Goal: Transaction & Acquisition: Purchase product/service

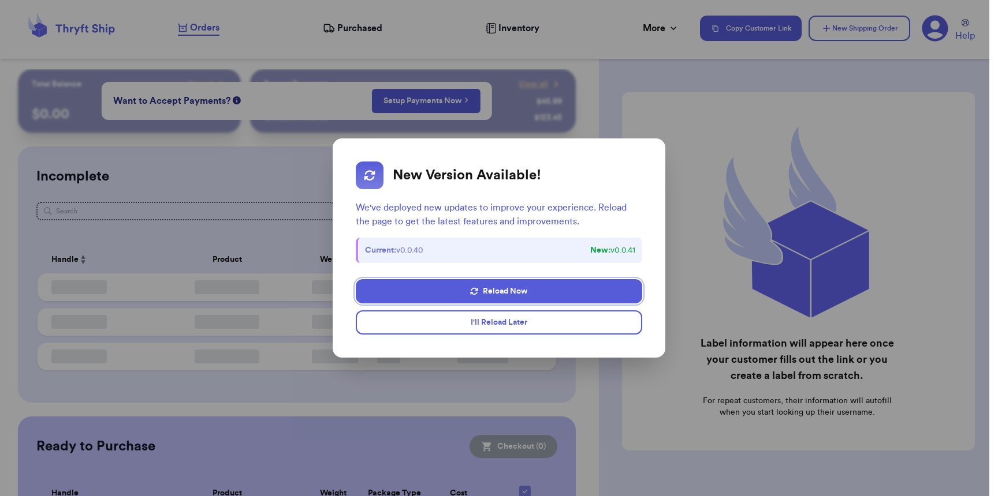
checkbox input "false"
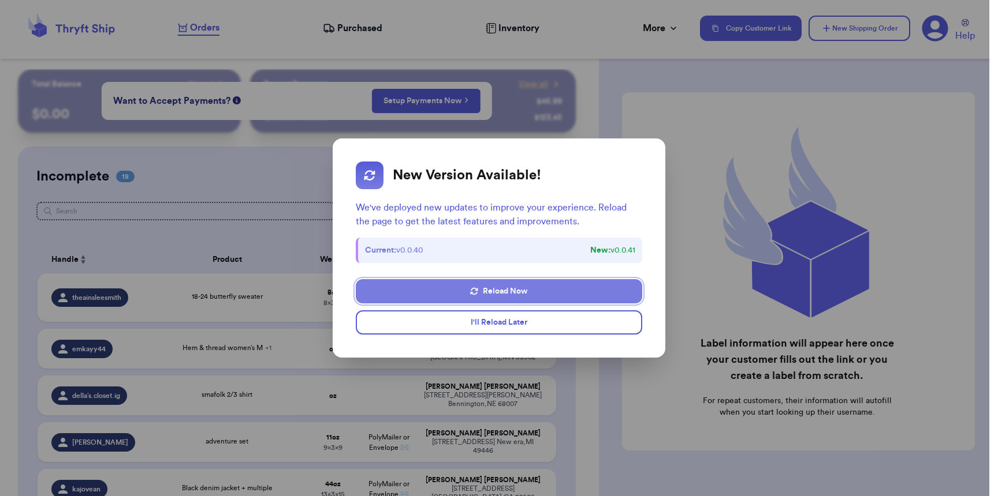
click at [507, 295] on button "Reload Now" at bounding box center [499, 291] width 286 height 24
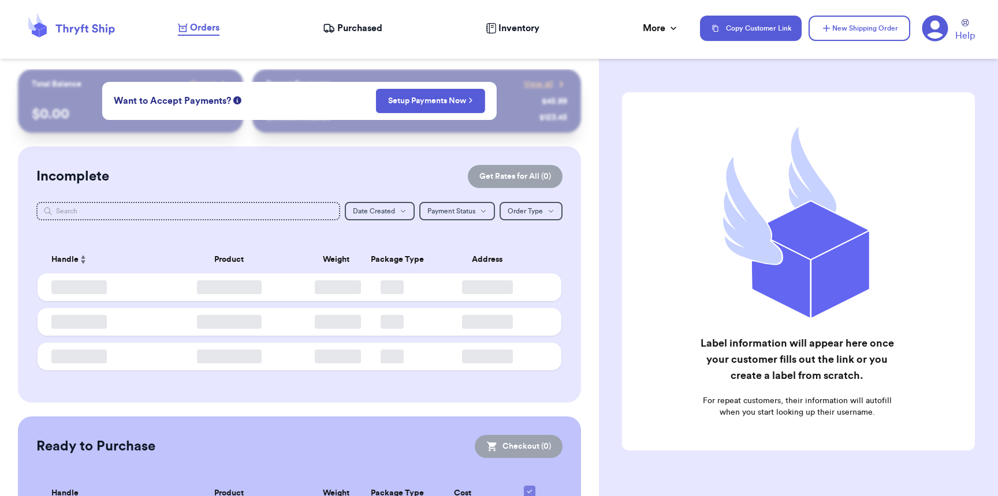
checkbox input "false"
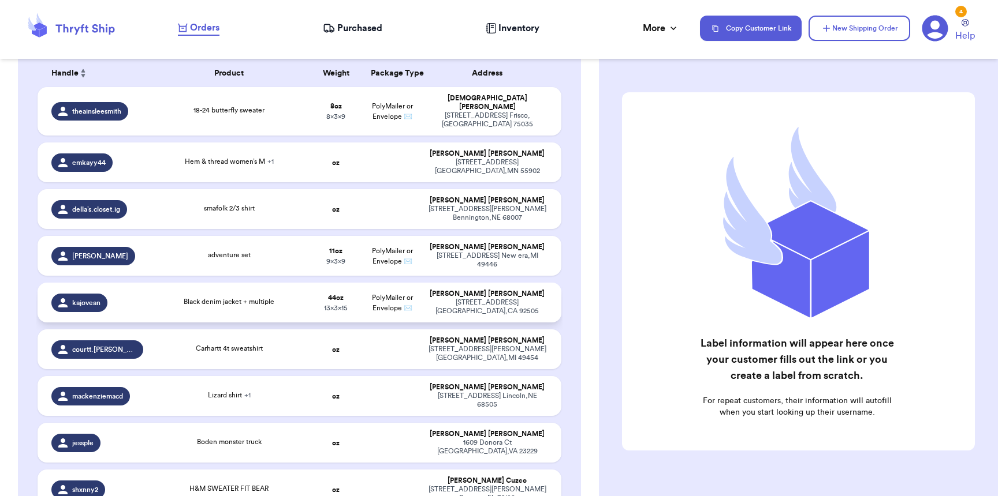
scroll to position [190, 0]
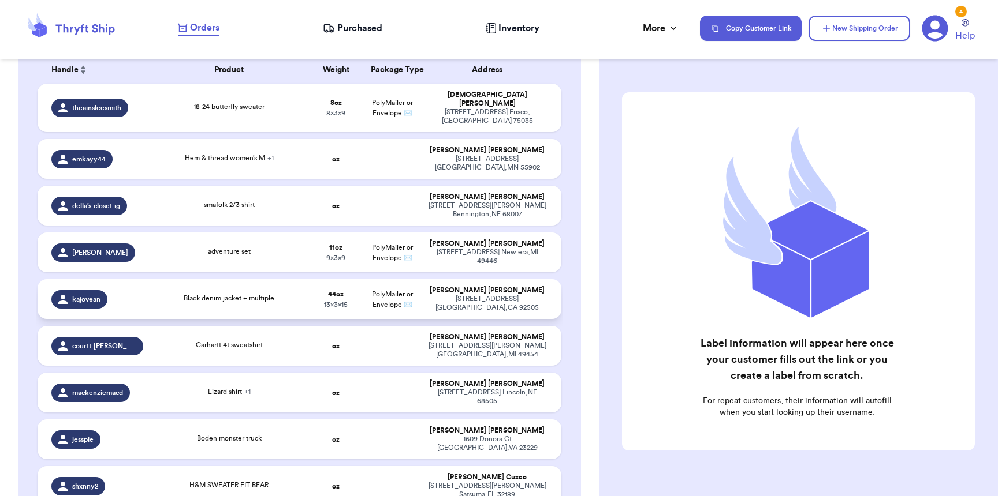
click at [274, 293] on div "Black denim jacket + multiple" at bounding box center [229, 299] width 144 height 13
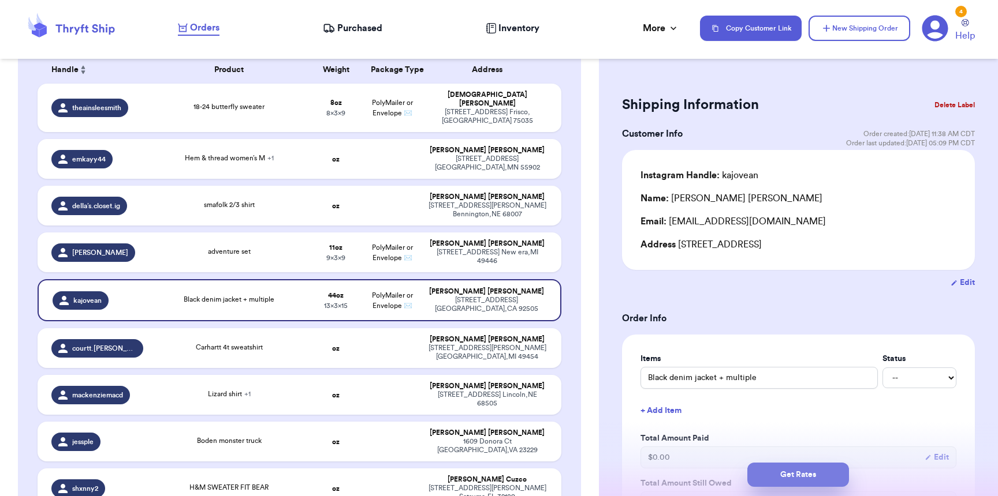
click at [815, 470] on button "Get Rates" at bounding box center [798, 475] width 102 height 24
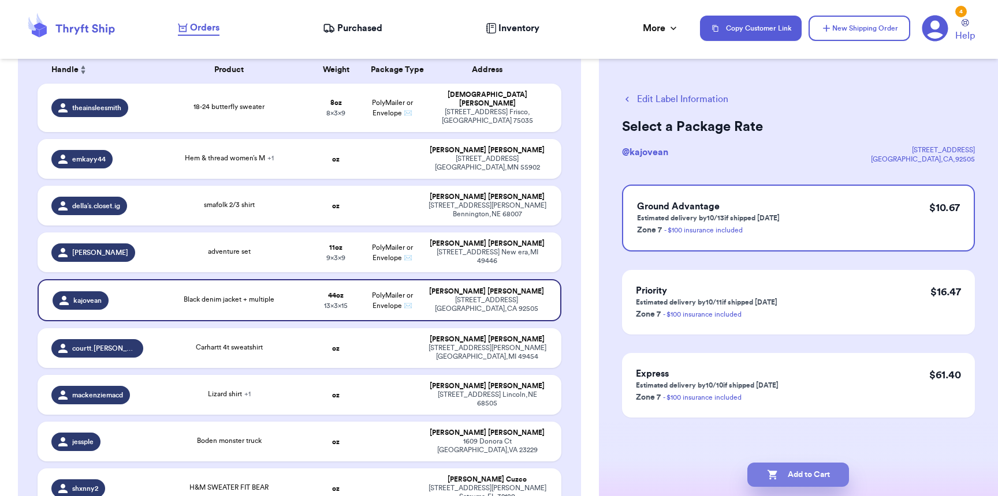
click at [814, 473] on button "Add to Cart" at bounding box center [798, 475] width 102 height 24
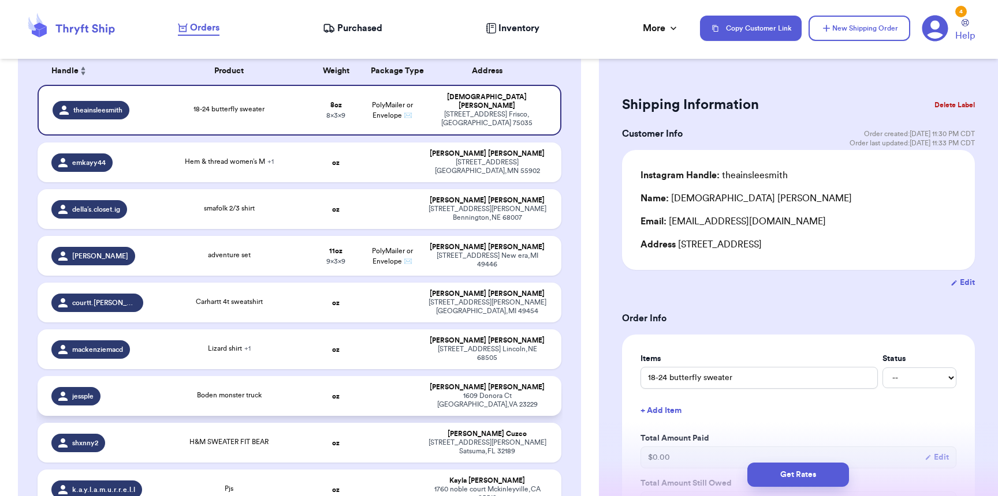
scroll to position [159, 0]
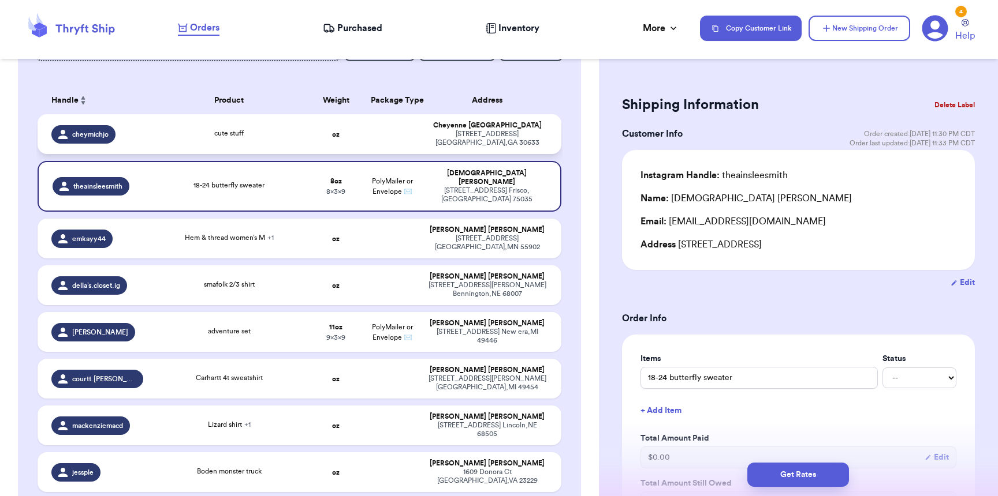
click at [88, 135] on span "cheymichjo" at bounding box center [90, 134] width 36 height 9
type input "cute stuff"
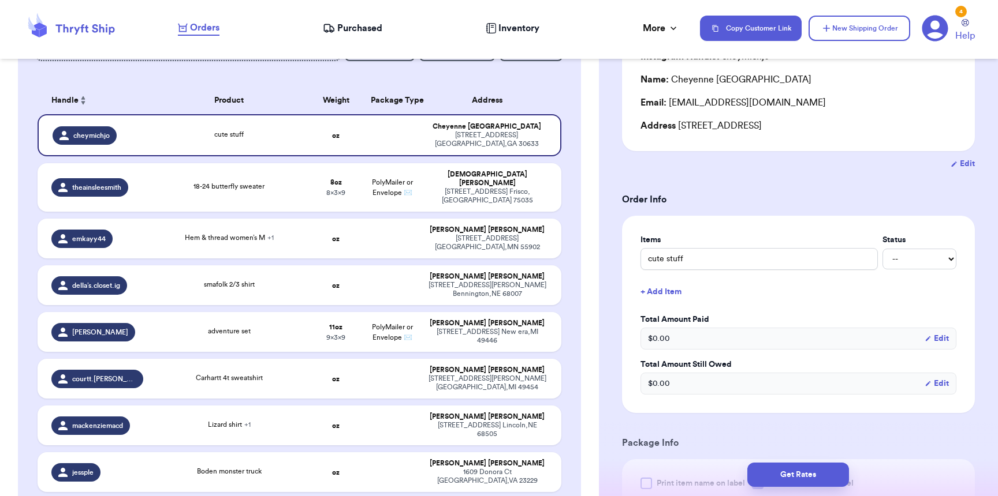
scroll to position [419, 0]
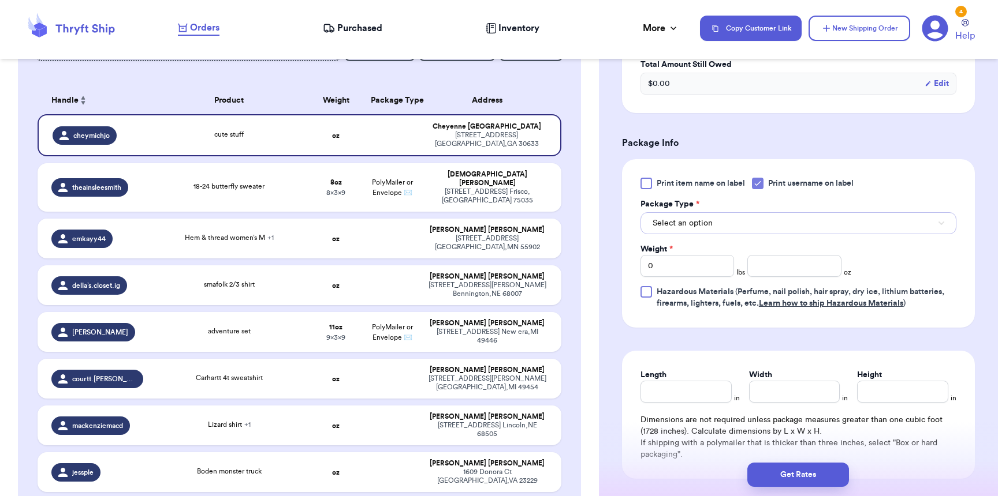
click at [687, 227] on span "Select an option" at bounding box center [682, 224] width 60 height 12
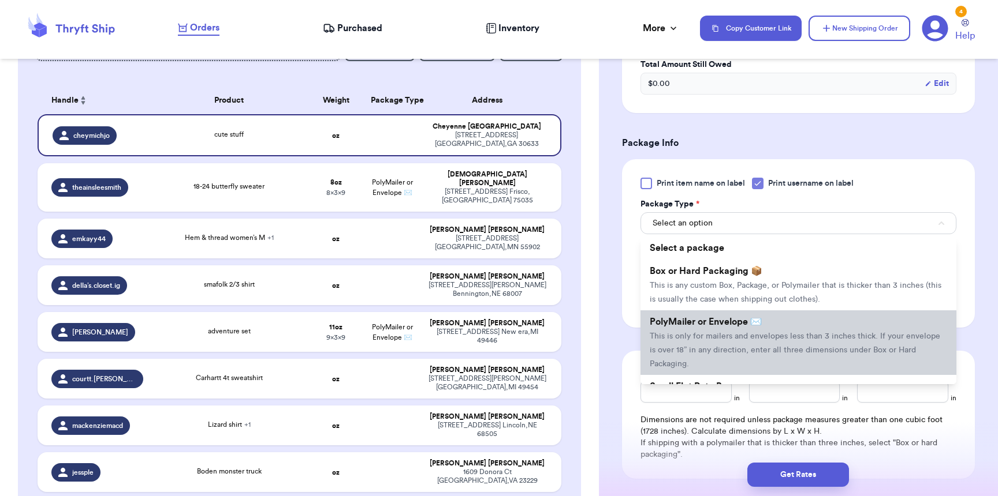
click at [679, 333] on li "PolyMailer or Envelope ✉️ This is only for mailers and envelopes less than 3 in…" at bounding box center [798, 343] width 316 height 65
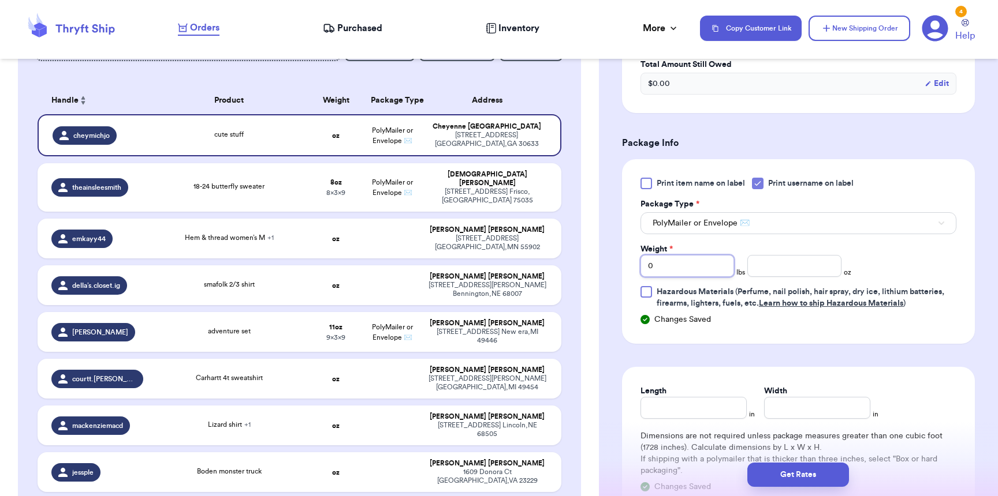
click at [670, 275] on input "0" at bounding box center [687, 266] width 94 height 22
type input "01"
type input "15"
type input "14"
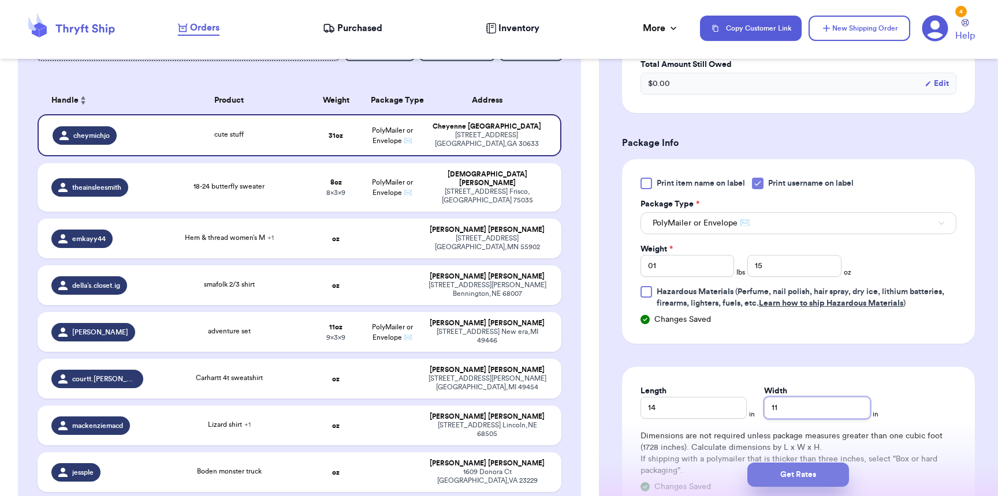
type input "11"
click at [806, 480] on button "Get Rates" at bounding box center [798, 475] width 102 height 24
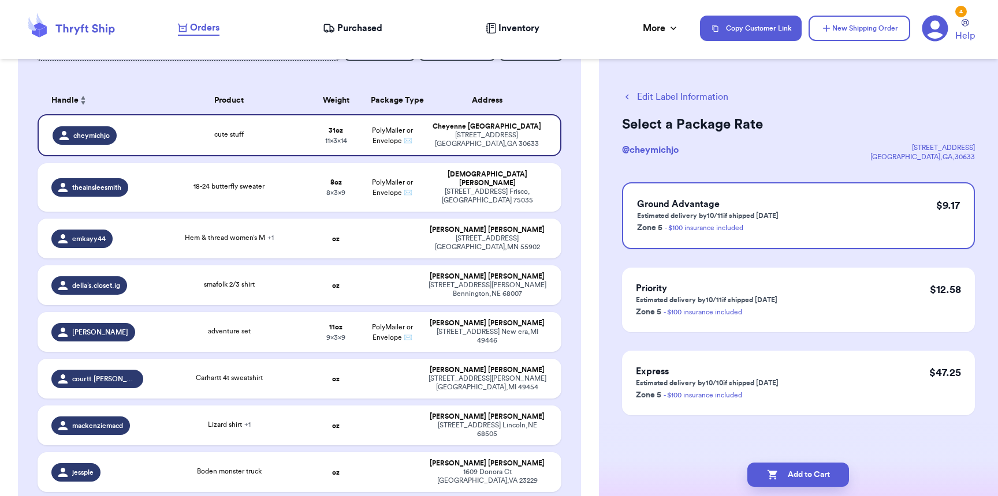
scroll to position [0, 0]
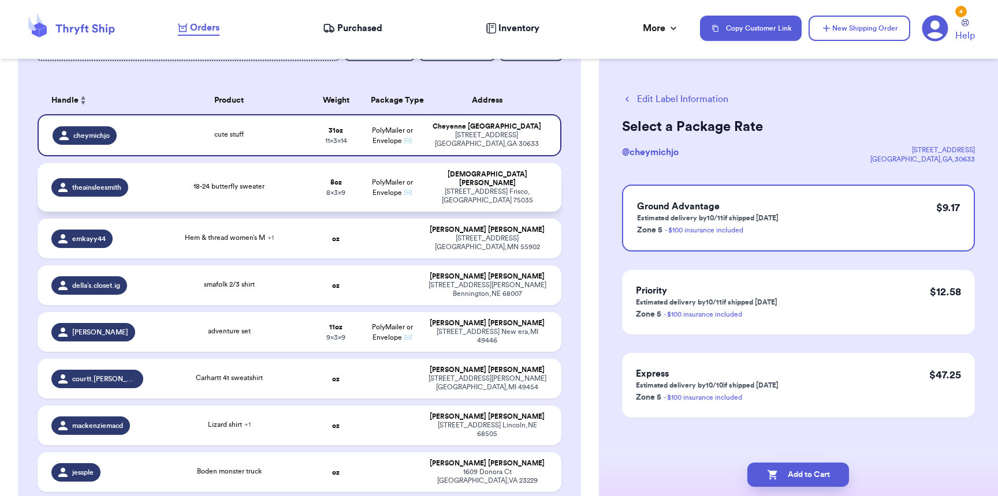
click at [372, 190] on span "PolyMailer or Envelope ✉️" at bounding box center [392, 187] width 41 height 17
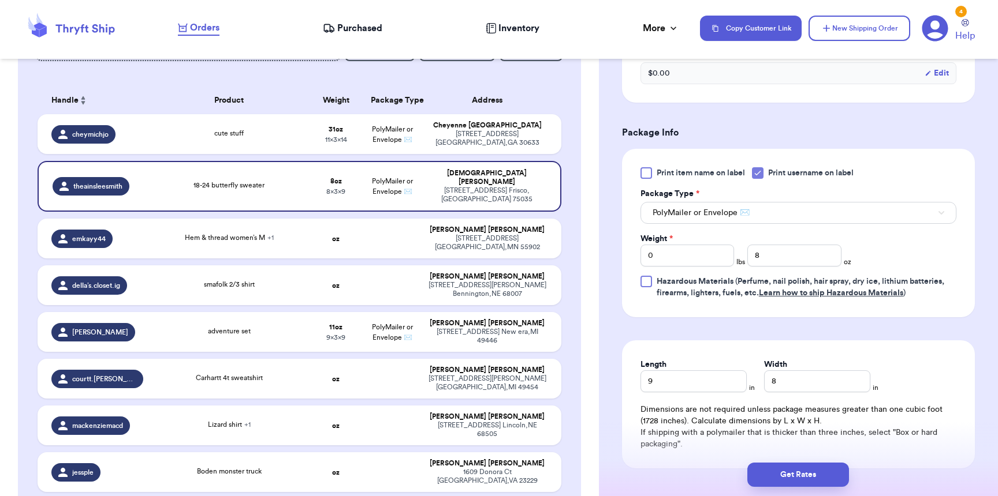
scroll to position [438, 0]
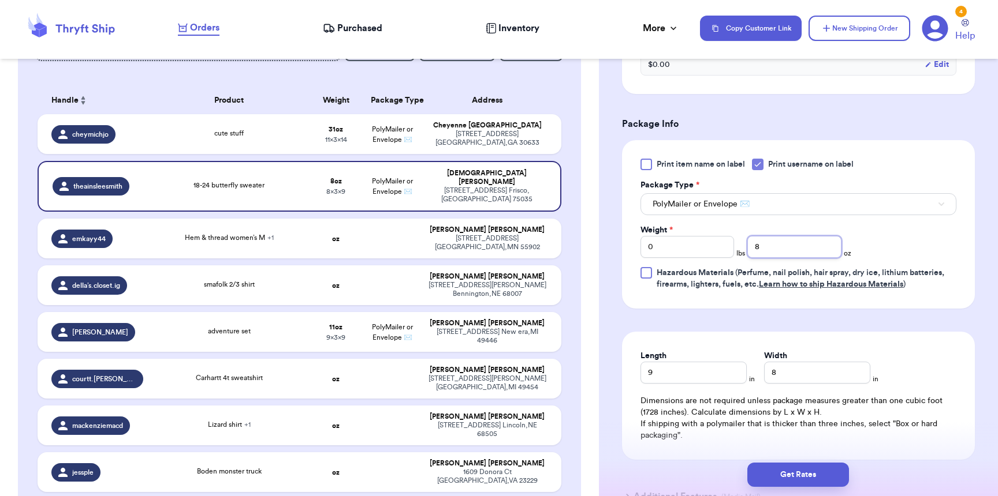
click at [767, 252] on input "8" at bounding box center [794, 247] width 94 height 22
click at [254, 184] on span "18-24 butterfly sweater" at bounding box center [228, 185] width 71 height 7
drag, startPoint x: 777, startPoint y: 253, endPoint x: 742, endPoint y: 251, distance: 35.3
click at [742, 251] on div "Weight * 0 lbs 8 oz" at bounding box center [745, 241] width 211 height 33
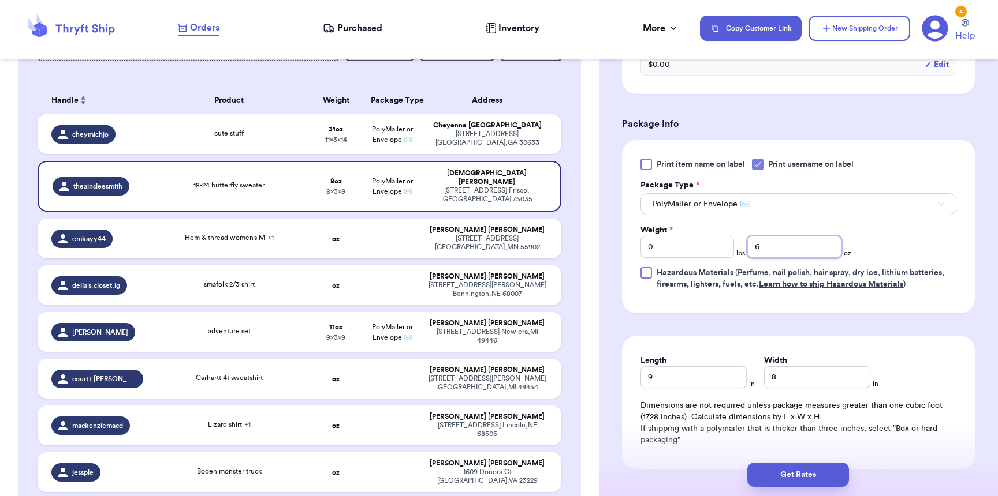
type input "6"
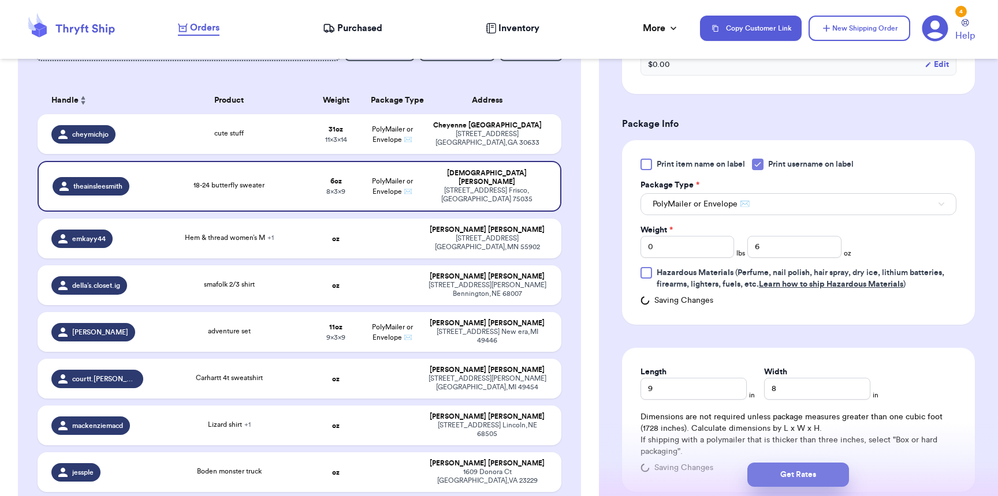
click at [812, 467] on button "Get Rates" at bounding box center [798, 475] width 102 height 24
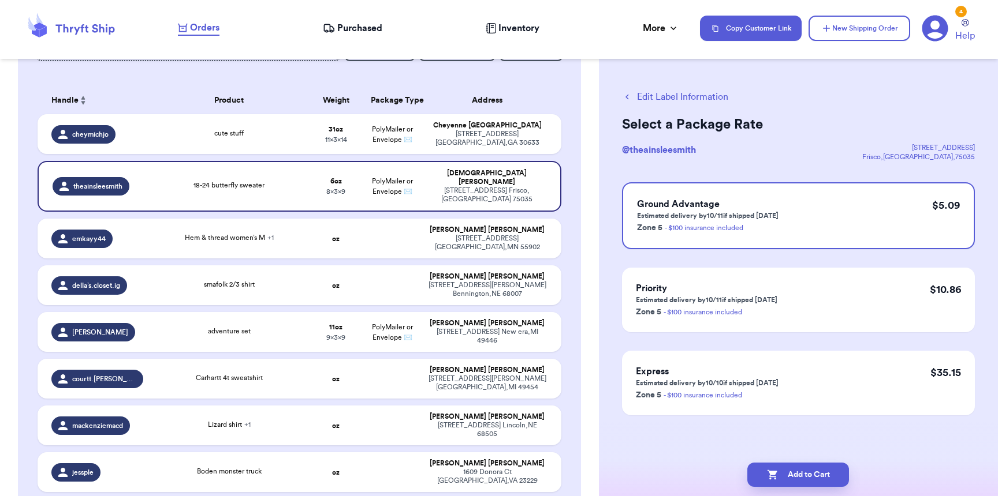
scroll to position [0, 0]
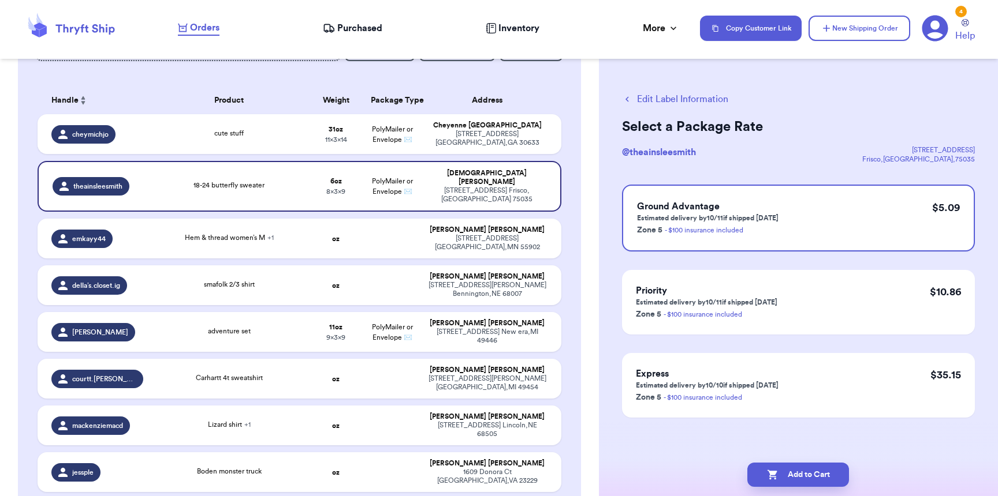
click at [683, 95] on button "Edit Label Information" at bounding box center [675, 99] width 106 height 14
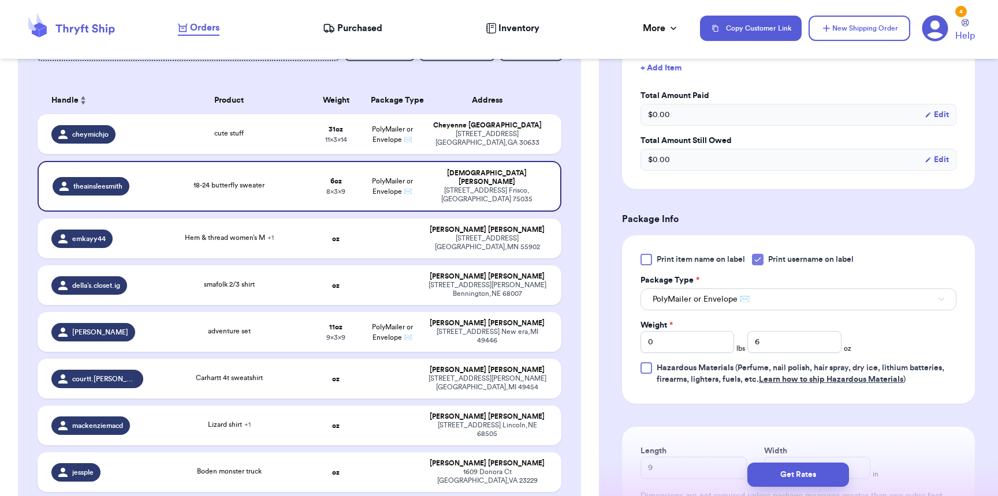
scroll to position [481, 0]
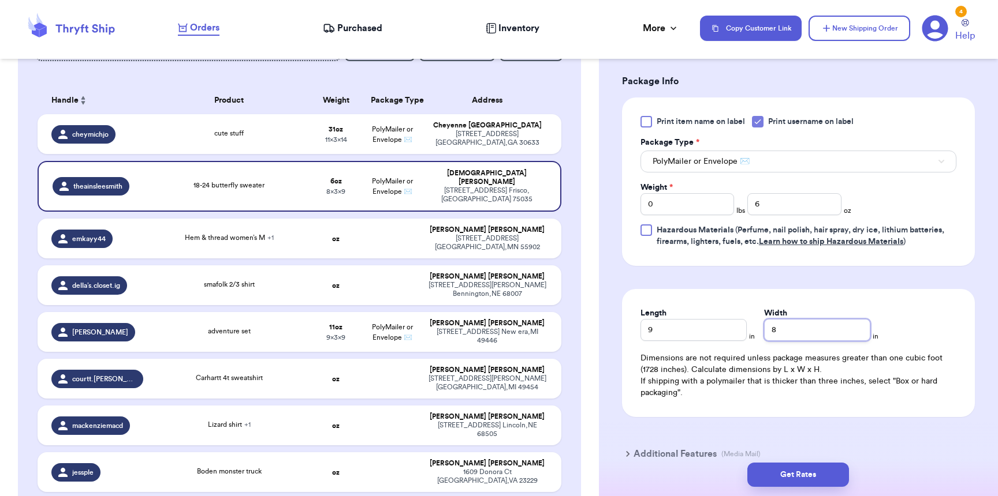
click at [791, 341] on input "8" at bounding box center [817, 330] width 106 height 22
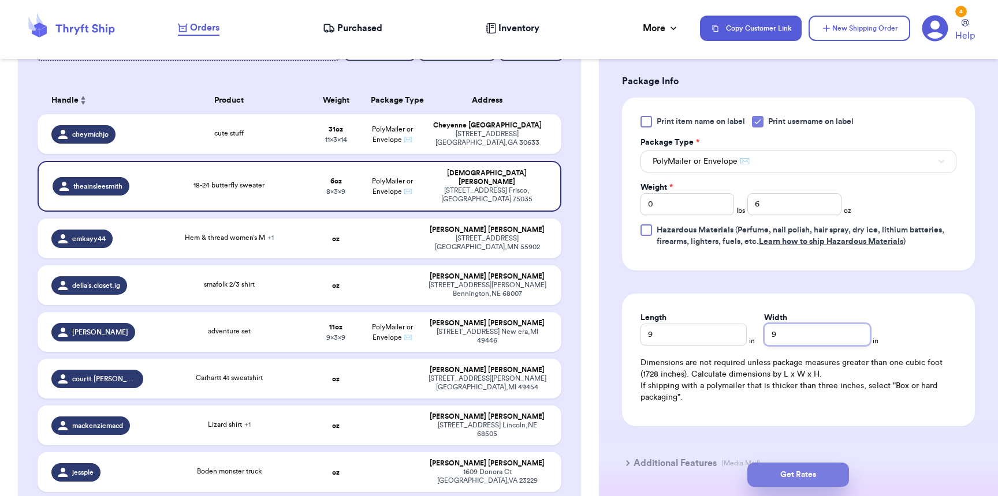
type input "9"
click at [813, 468] on button "Get Rates" at bounding box center [798, 475] width 102 height 24
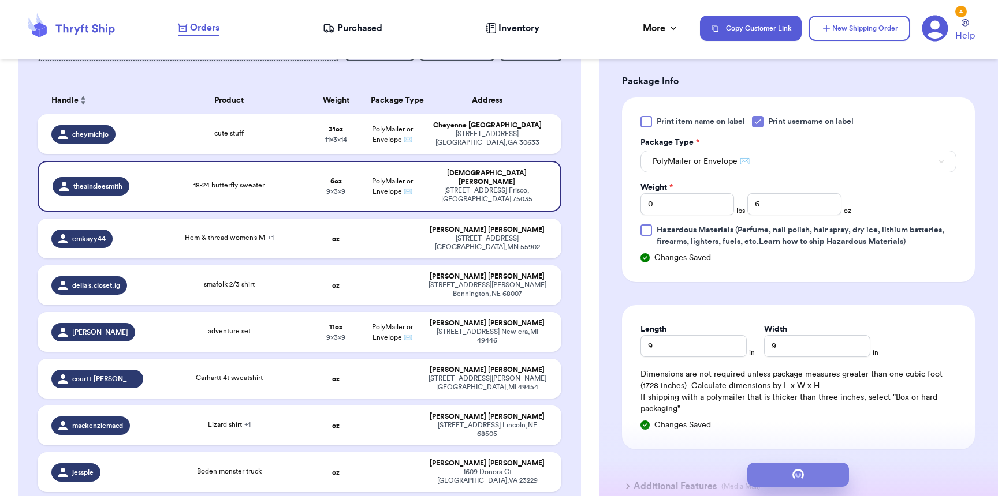
scroll to position [0, 0]
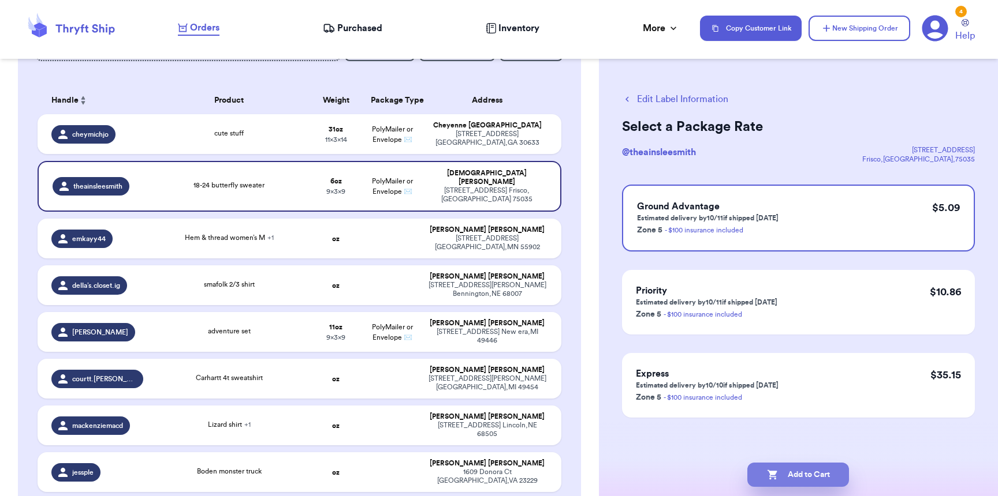
click at [811, 469] on button "Add to Cart" at bounding box center [798, 475] width 102 height 24
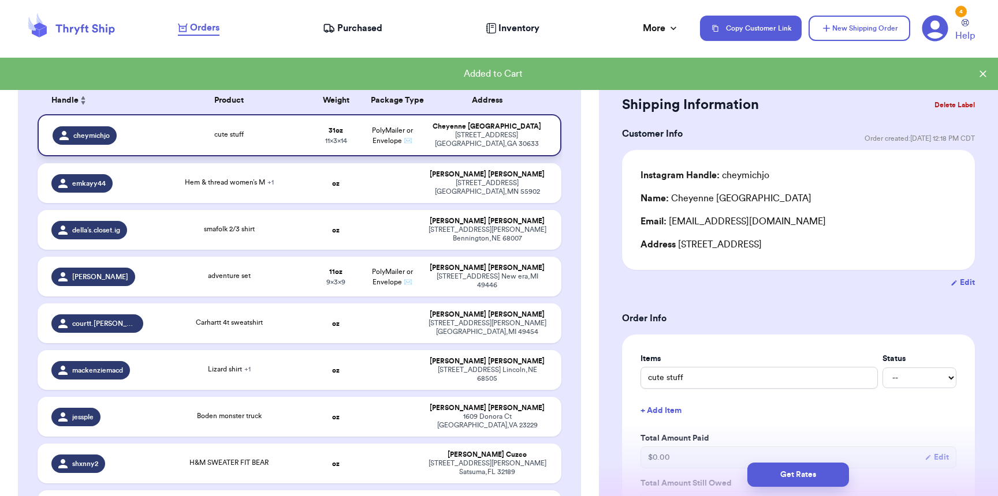
click at [227, 137] on span "cute stuff" at bounding box center [228, 134] width 29 height 7
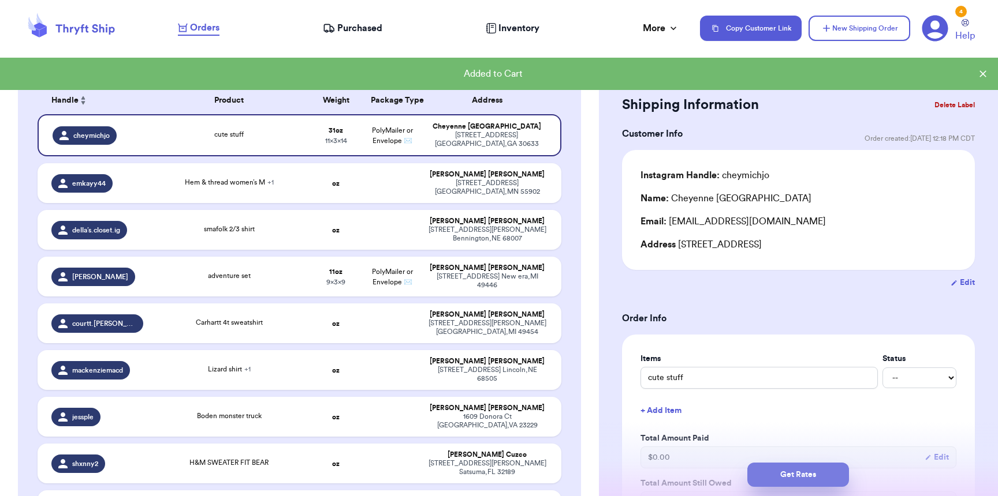
click at [843, 476] on button "Get Rates" at bounding box center [798, 475] width 102 height 24
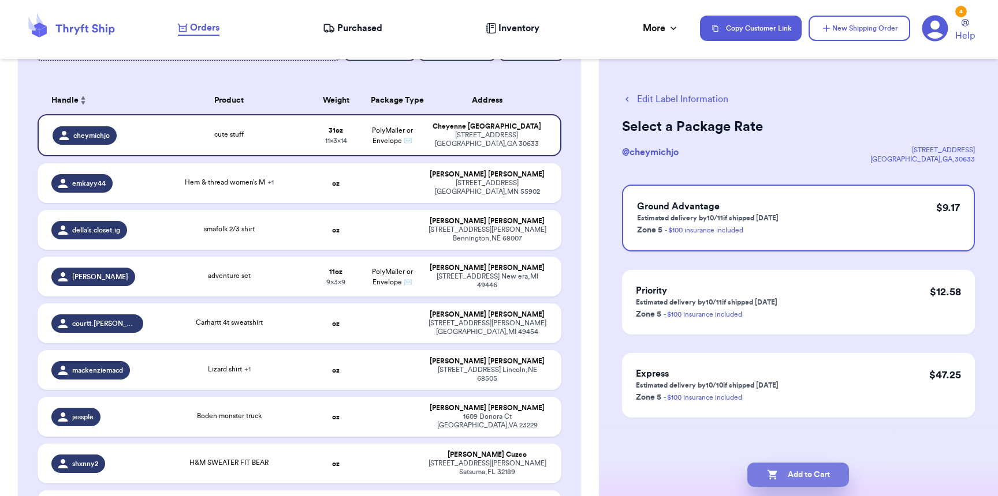
click at [830, 477] on button "Add to Cart" at bounding box center [798, 475] width 102 height 24
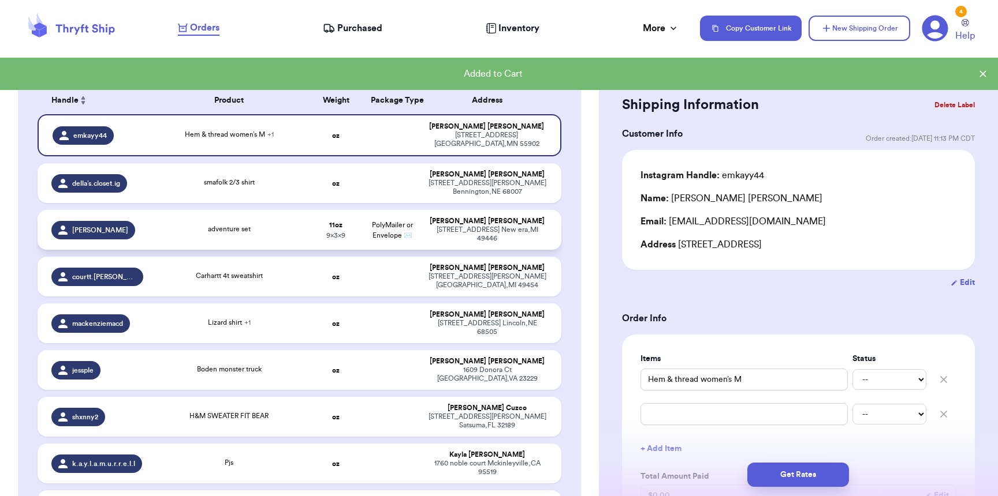
click at [301, 222] on td "adventure set" at bounding box center [229, 230] width 158 height 40
type input "adventure set"
type input "11"
type input "9"
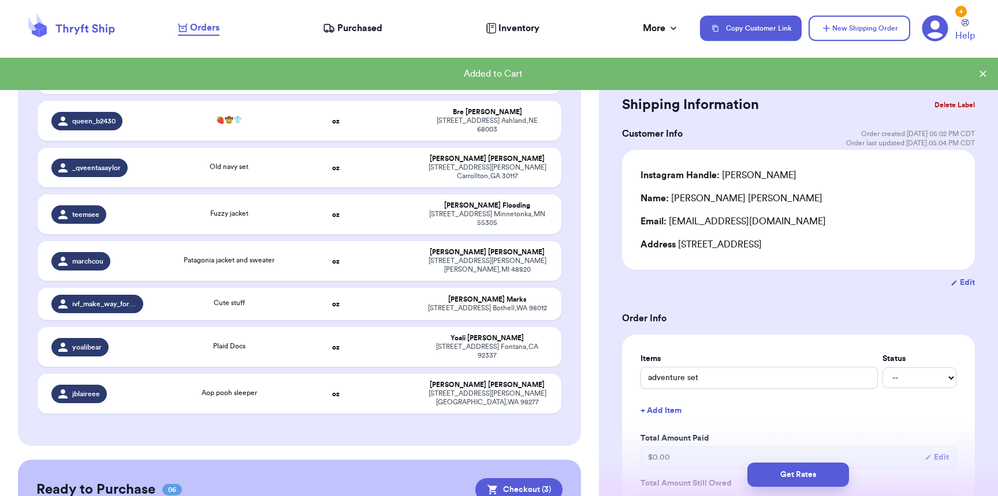
scroll to position [879, 0]
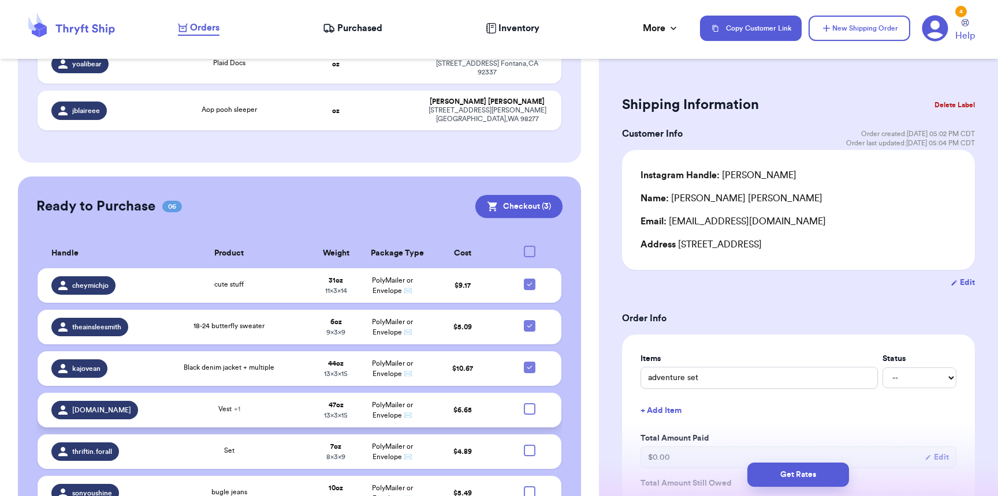
click at [524, 404] on div at bounding box center [530, 410] width 12 height 12
click at [529, 403] on input "checkbox" at bounding box center [529, 403] width 1 height 1
checkbox input "true"
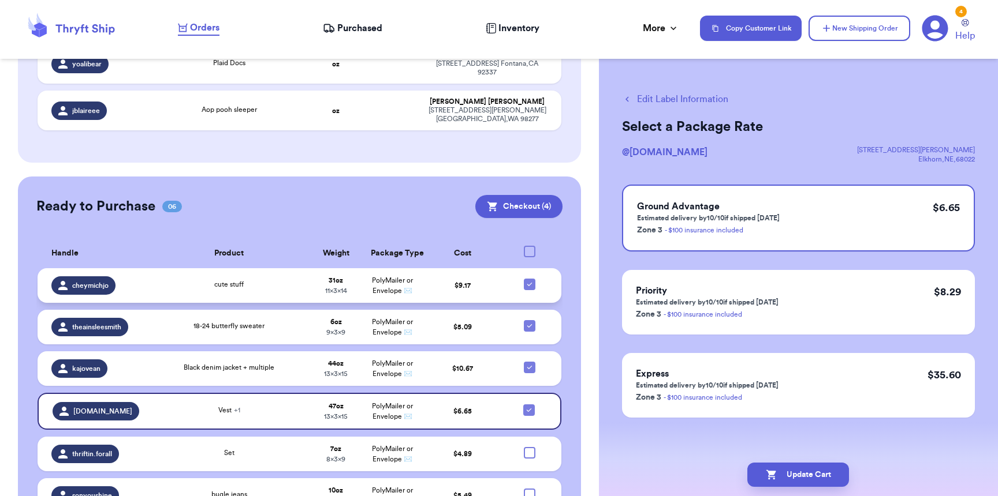
click at [525, 280] on icon at bounding box center [529, 284] width 9 height 9
click at [529, 278] on input "checkbox" at bounding box center [529, 278] width 1 height 1
checkbox input "false"
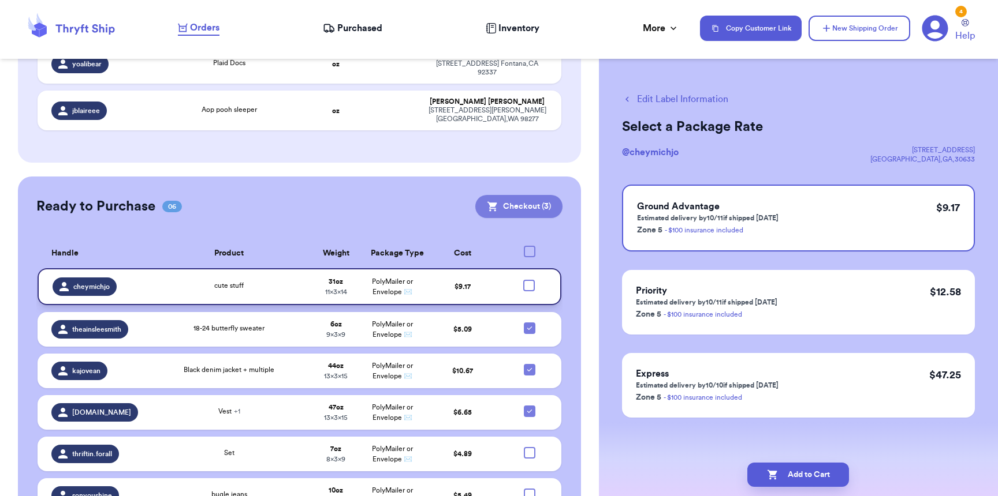
click at [507, 195] on button "Checkout ( 3 )" at bounding box center [518, 206] width 87 height 23
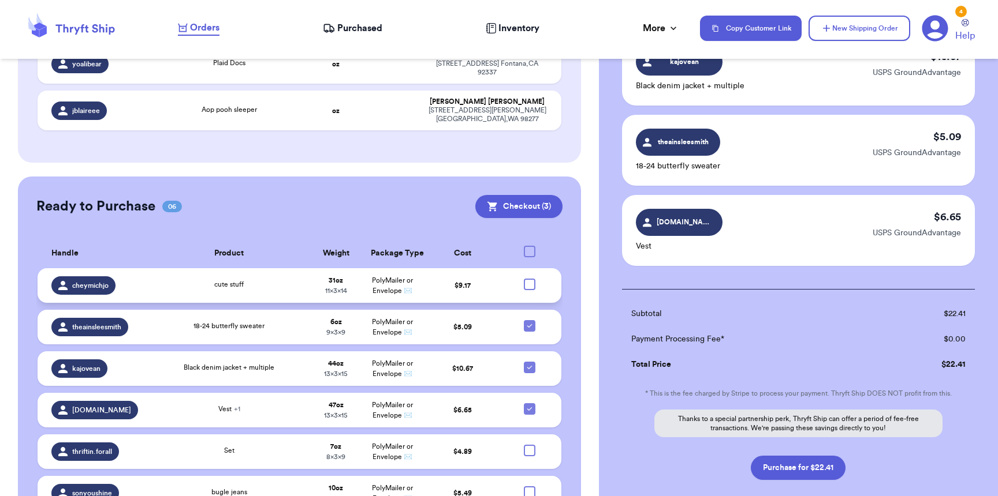
scroll to position [173, 0]
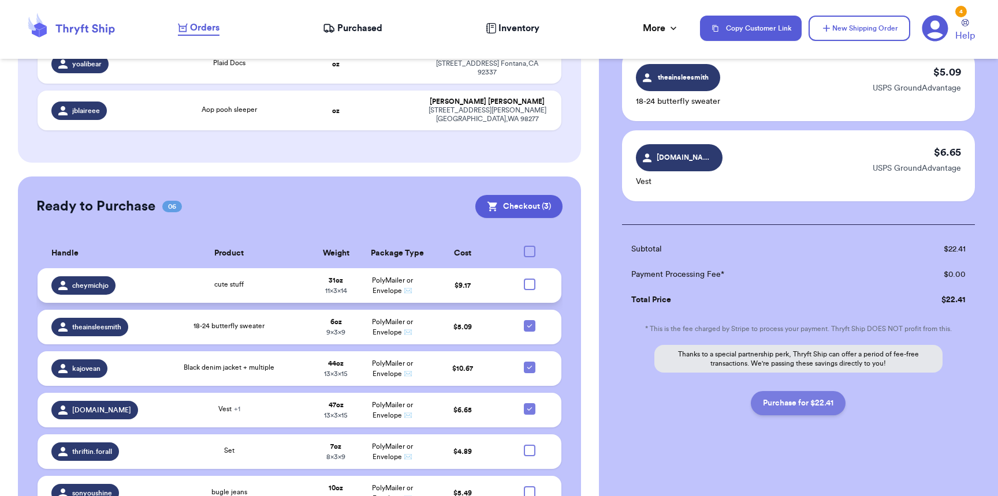
click at [763, 409] on button "Purchase for $22.41" at bounding box center [798, 403] width 95 height 24
checkbox input "false"
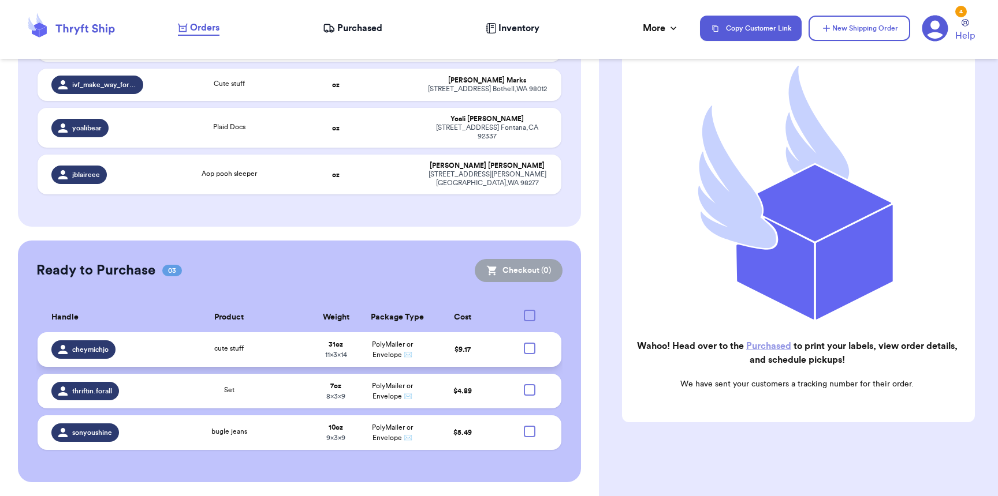
scroll to position [752, 0]
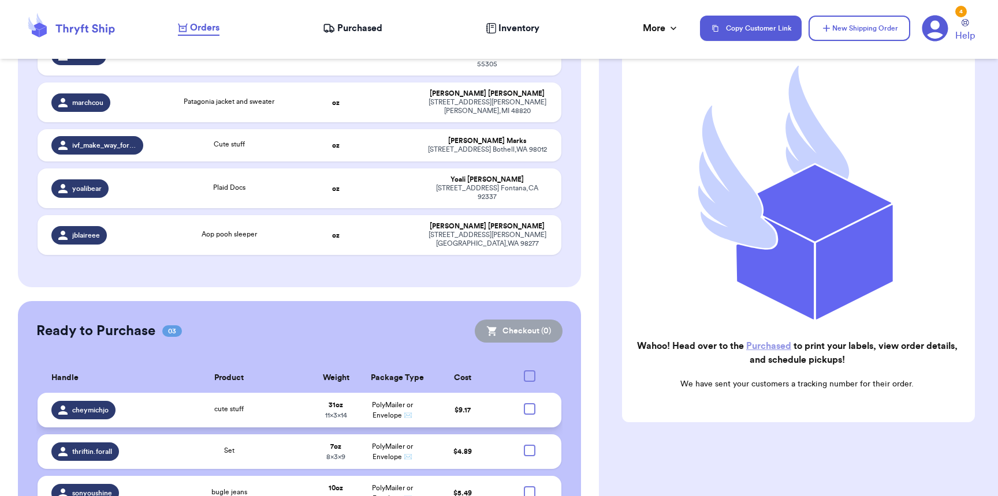
click at [339, 28] on span "Purchased" at bounding box center [359, 28] width 45 height 14
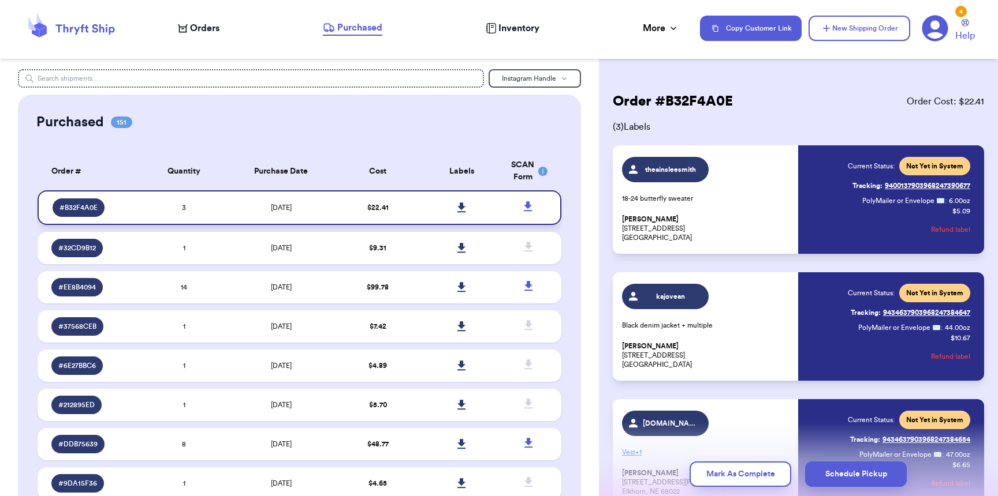
click at [457, 206] on icon at bounding box center [461, 208] width 8 height 10
click at [218, 34] on span "Orders" at bounding box center [204, 28] width 29 height 14
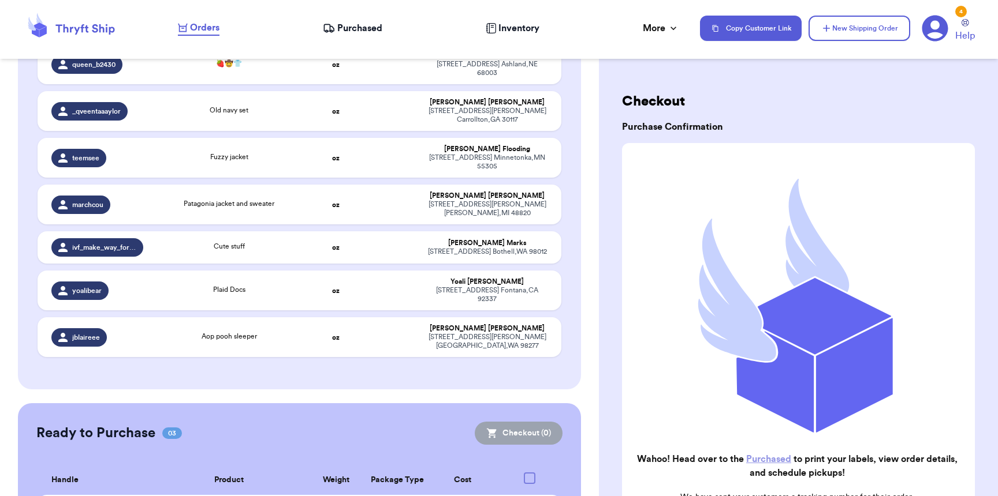
scroll to position [752, 0]
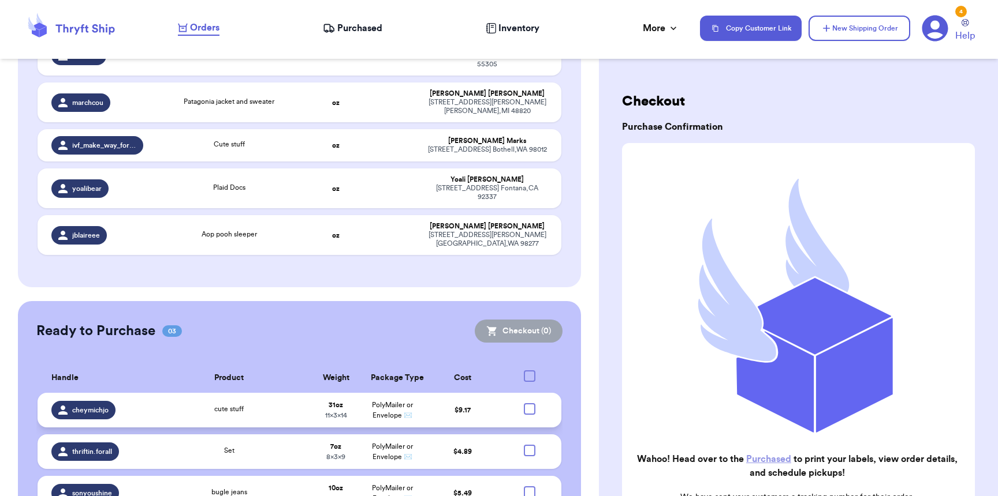
click at [524, 404] on div at bounding box center [530, 410] width 12 height 12
click at [529, 403] on input "checkbox" at bounding box center [529, 403] width 1 height 1
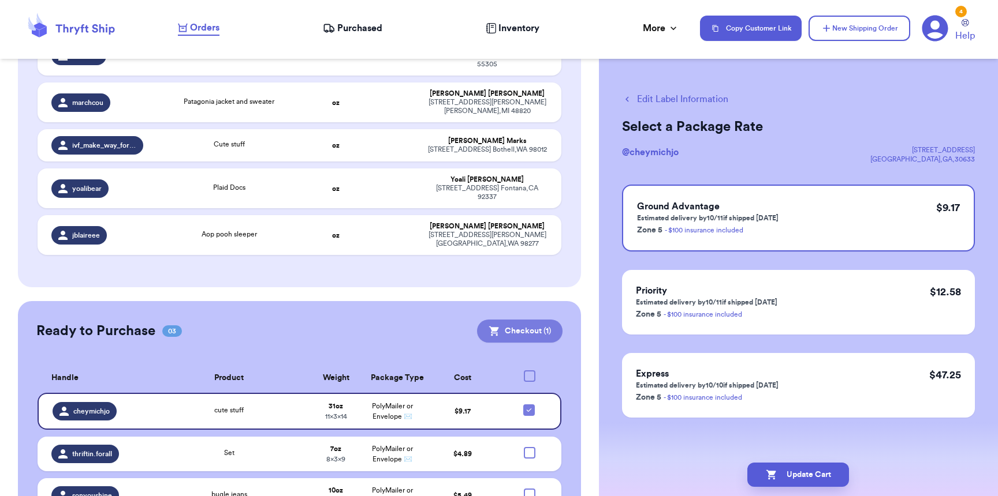
click at [530, 320] on button "Checkout ( 1 )" at bounding box center [519, 331] width 85 height 23
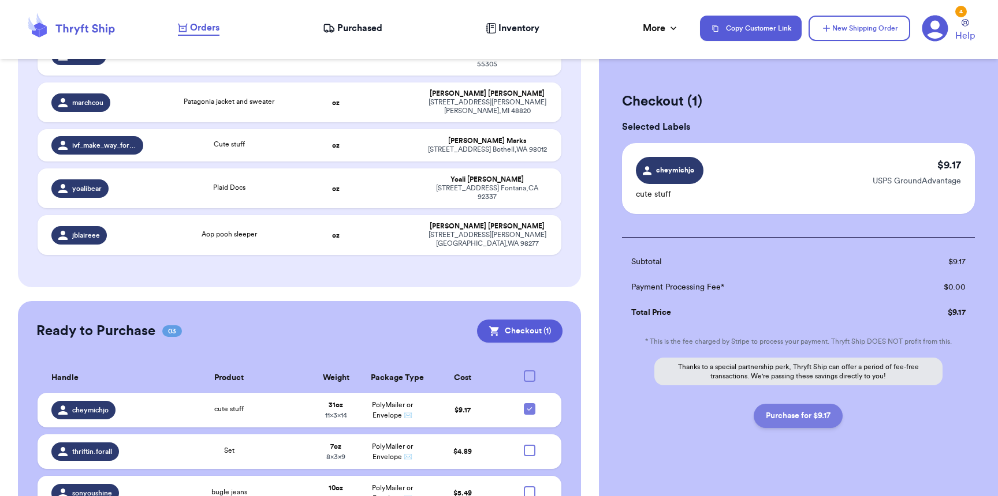
click at [788, 426] on button "Purchase for $9.17" at bounding box center [797, 416] width 89 height 24
checkbox input "false"
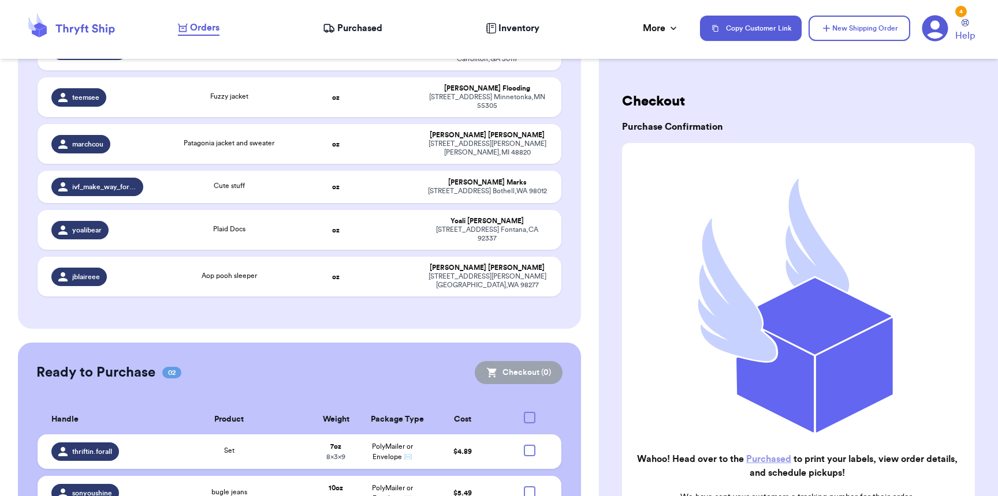
scroll to position [757, 0]
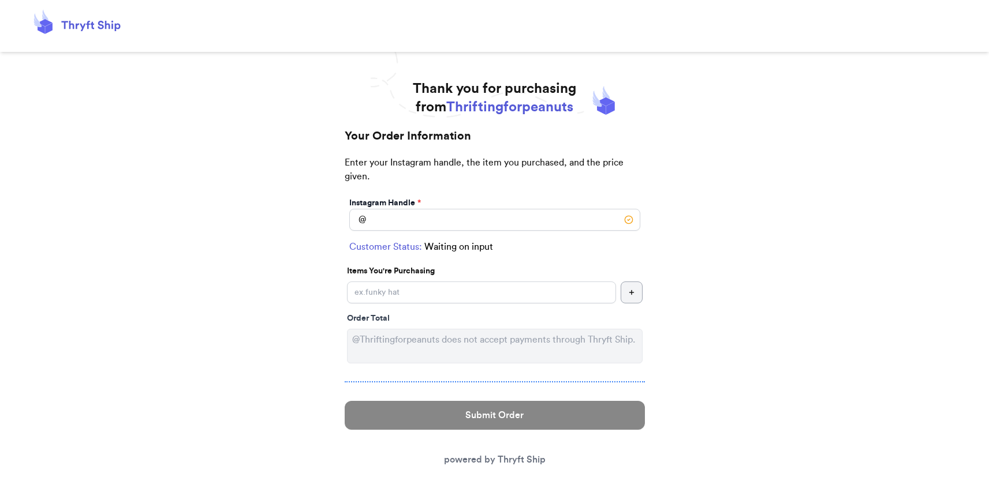
click at [492, 232] on div "Instagram Handle * @" at bounding box center [495, 214] width 296 height 38
click at [491, 227] on input "Instagram Handle *" at bounding box center [494, 220] width 291 height 22
type input "cheymichjo"
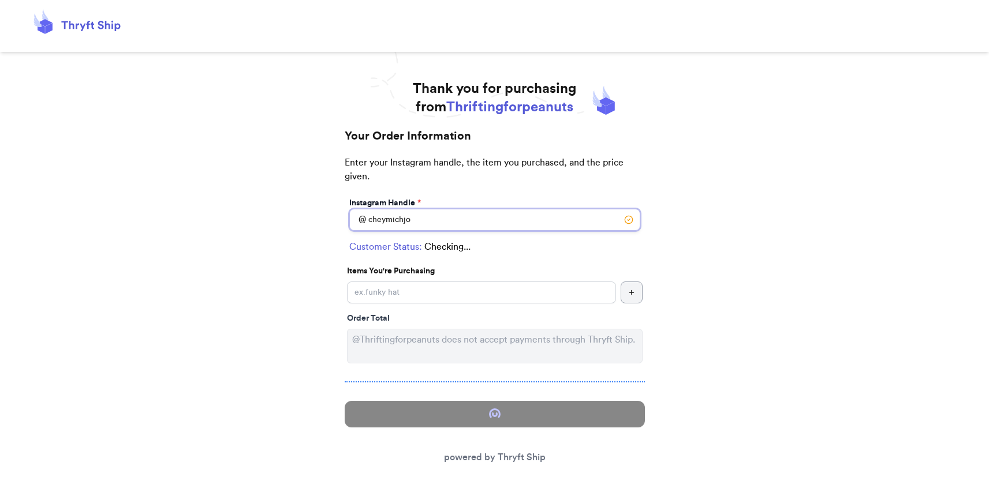
select select "GA"
type input "Danielsville"
type input "30633"
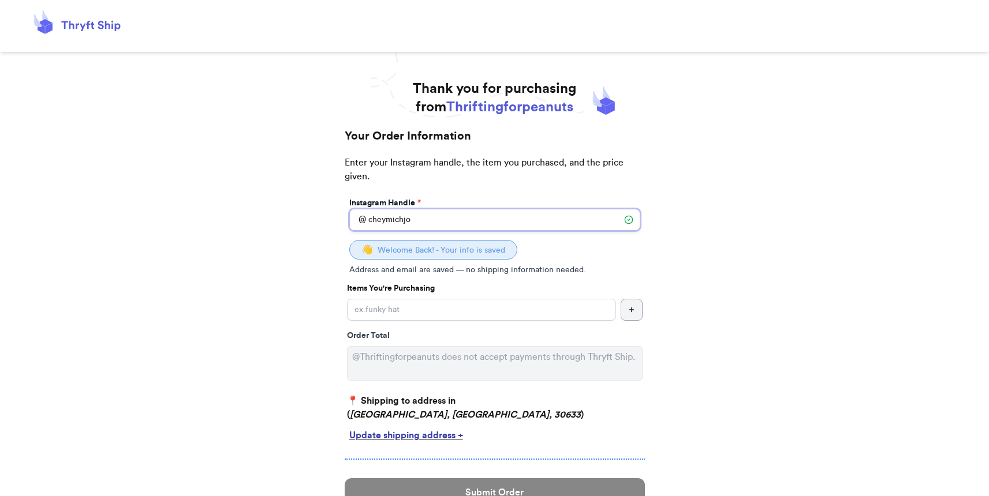
type input "cheymichjo"
click at [502, 308] on input "Instagram Handle *" at bounding box center [481, 310] width 269 height 22
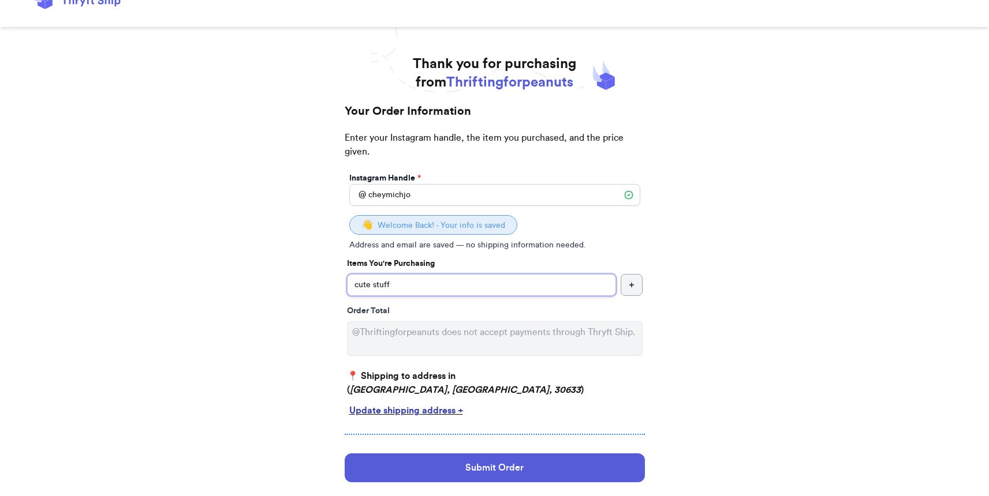
scroll to position [80, 0]
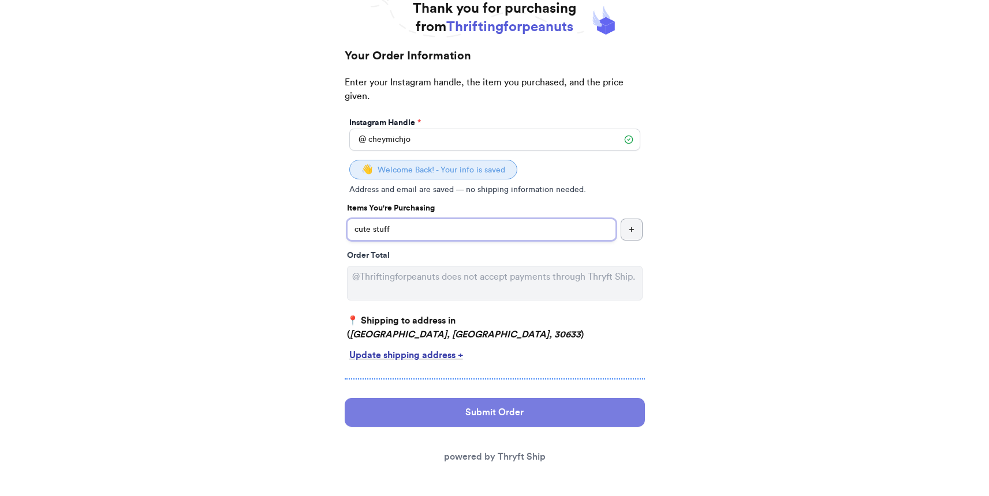
type input "cute stuff"
click at [497, 411] on button "Submit Order" at bounding box center [495, 412] width 300 height 29
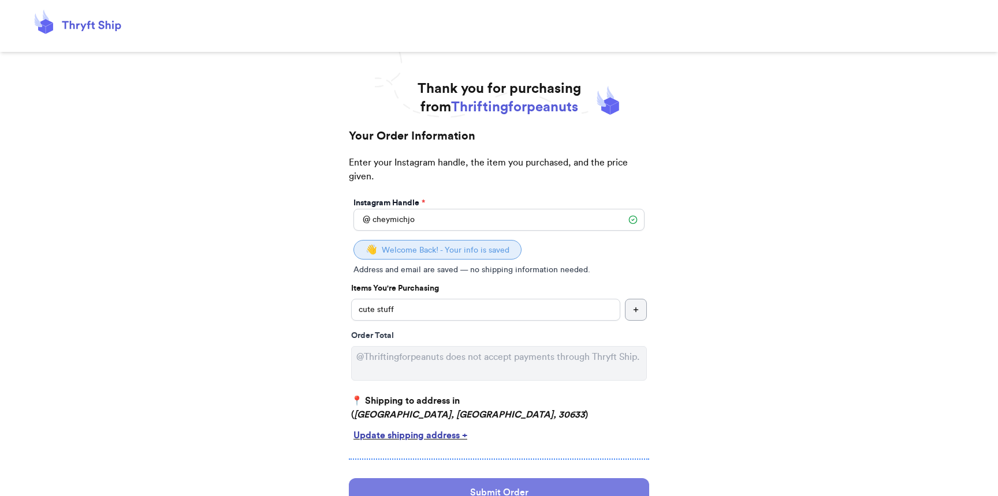
select select "GA"
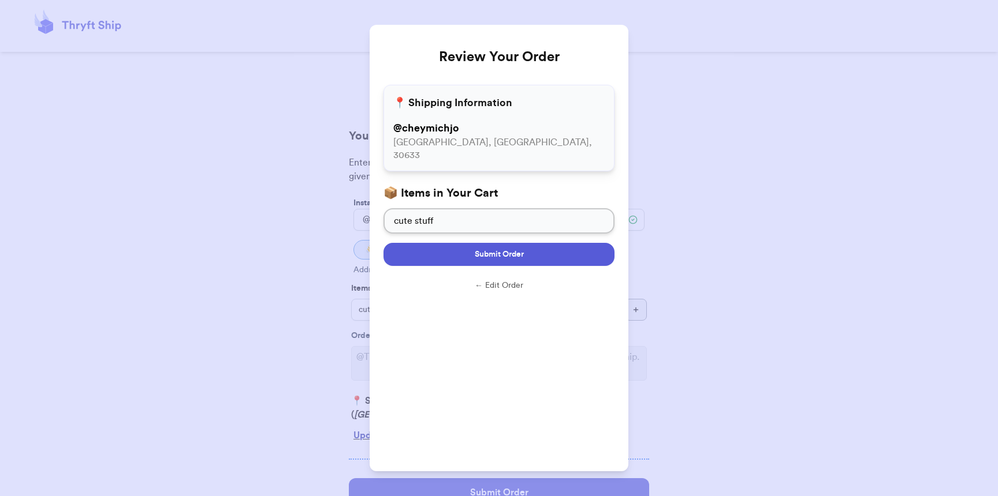
click at [528, 247] on button "Submit Order" at bounding box center [498, 254] width 231 height 23
